Goal: Information Seeking & Learning: Learn about a topic

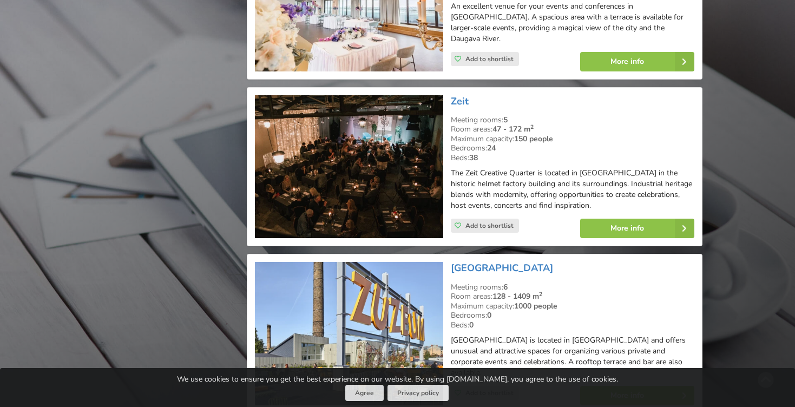
scroll to position [19404, 0]
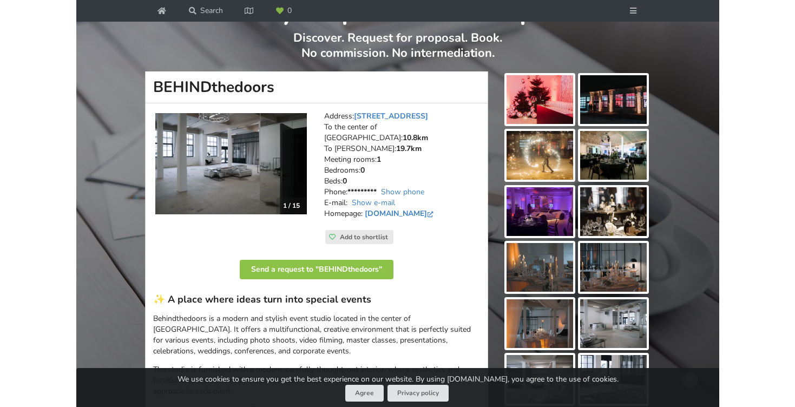
scroll to position [93, 0]
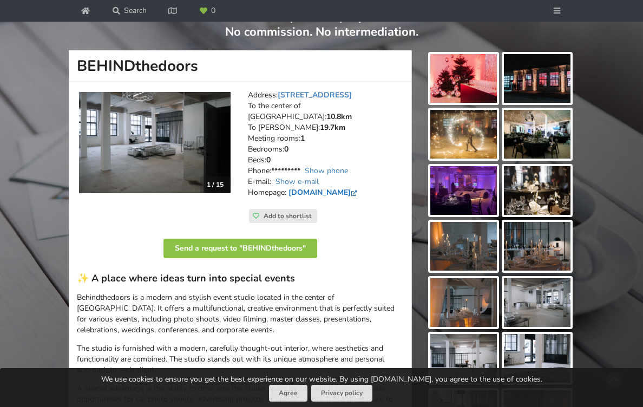
click at [327, 187] on link "[DOMAIN_NAME]" at bounding box center [323, 192] width 71 height 10
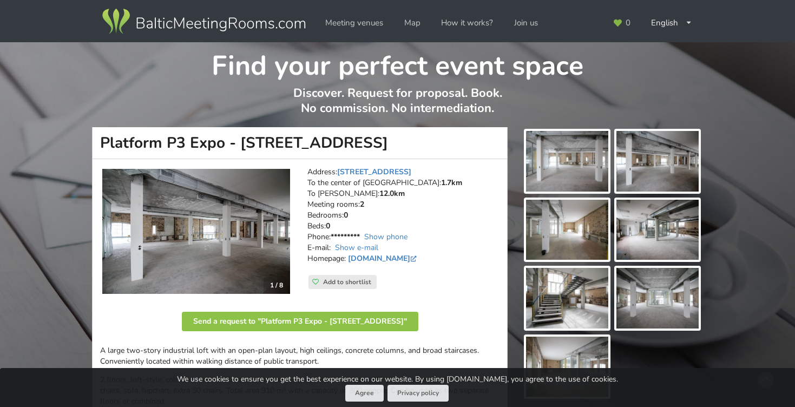
click at [587, 168] on img at bounding box center [567, 161] width 82 height 61
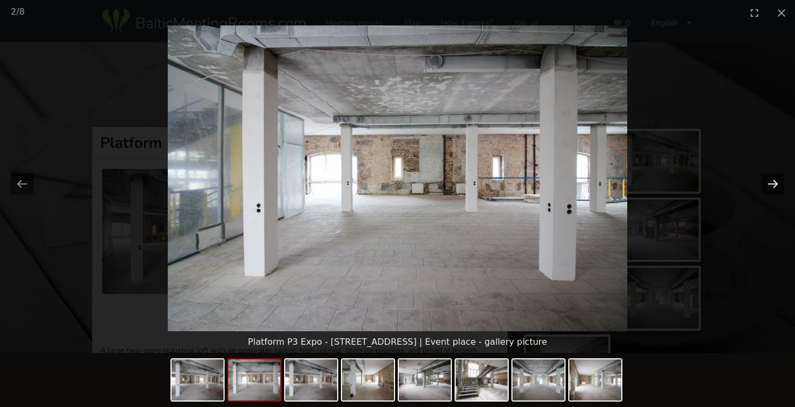
click at [769, 180] on button "Next slide" at bounding box center [772, 183] width 23 height 21
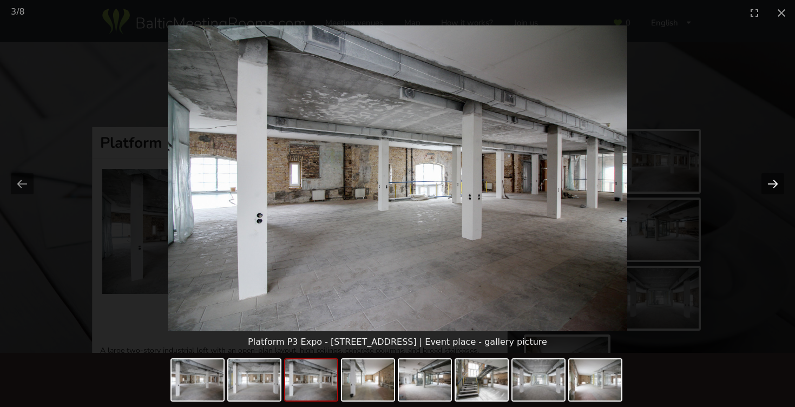
click at [769, 180] on button "Next slide" at bounding box center [772, 183] width 23 height 21
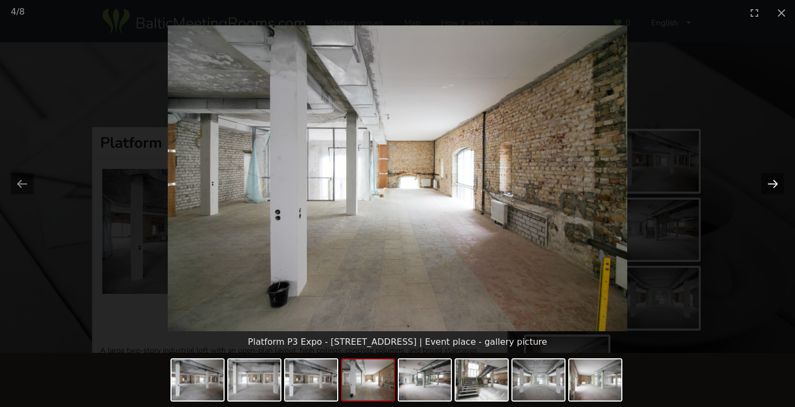
click at [769, 180] on button "Next slide" at bounding box center [772, 183] width 23 height 21
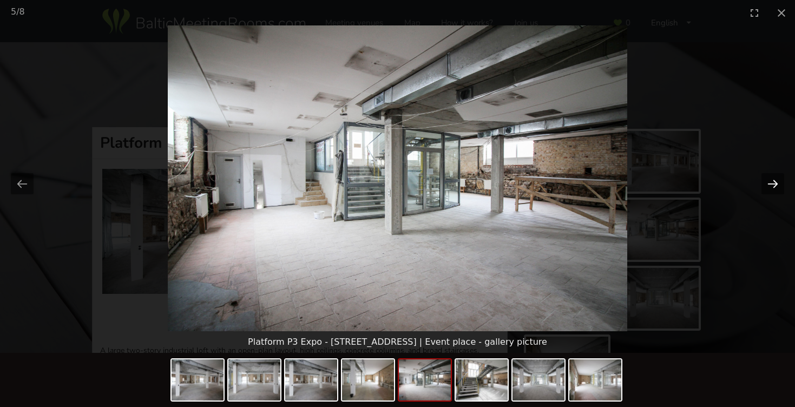
click at [769, 181] on button "Next slide" at bounding box center [772, 183] width 23 height 21
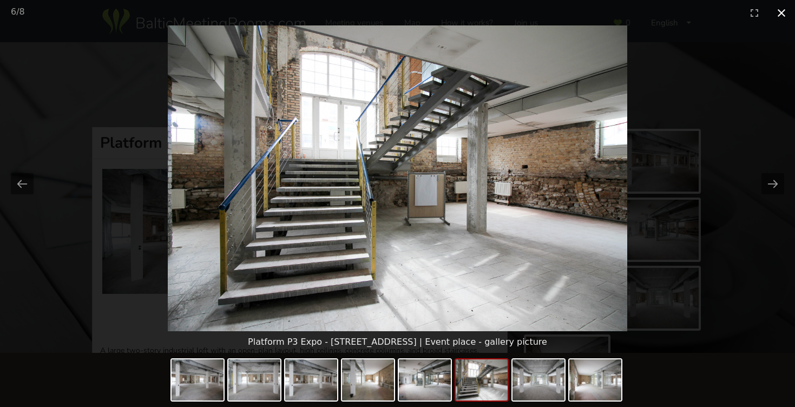
click at [784, 12] on button "Close gallery" at bounding box center [781, 12] width 27 height 25
